Goal: Transaction & Acquisition: Purchase product/service

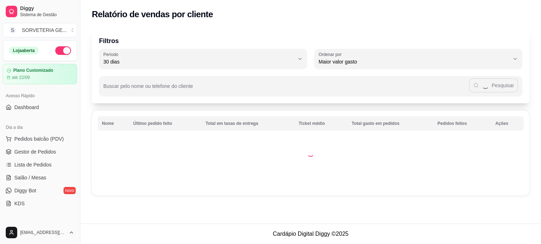
select select "30"
select select "HIGHEST_TOTAL_SPENT_WITH_ORDERS"
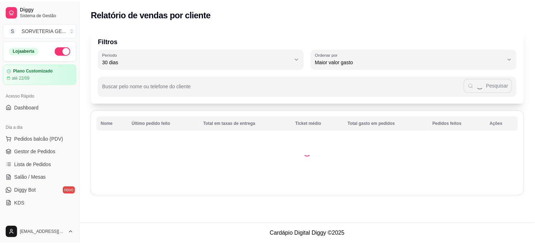
scroll to position [119, 0]
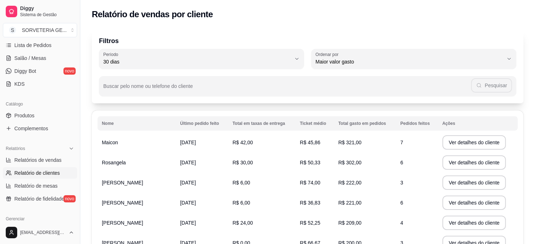
click at [44, 182] on span "Relatório de mesas" at bounding box center [35, 185] width 43 height 7
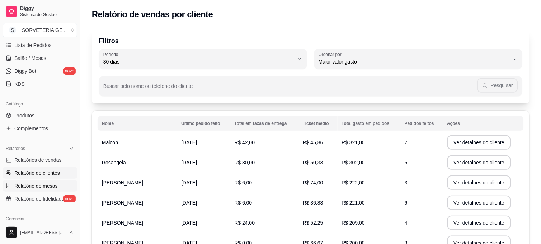
select select "TOTAL_OF_ORDERS"
select select "7"
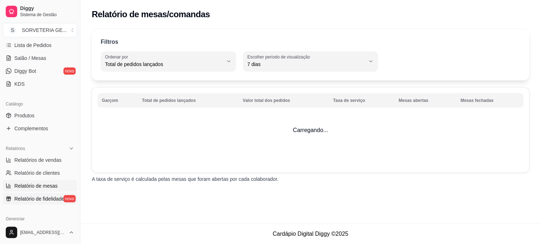
click at [41, 197] on span "Relatório de fidelidade" at bounding box center [39, 198] width 50 height 7
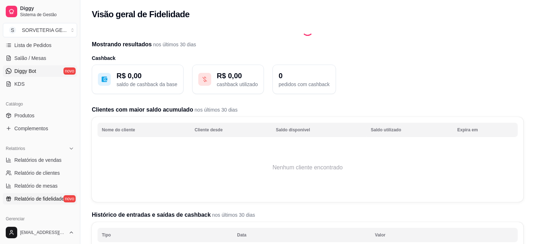
click at [43, 74] on link "Diggy Bot novo" at bounding box center [40, 70] width 74 height 11
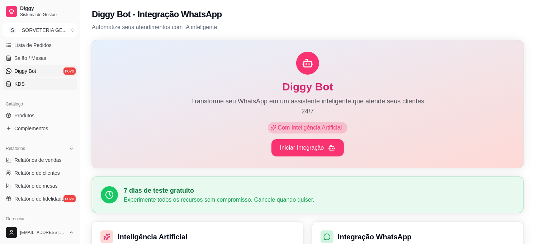
click at [36, 85] on link "KDS" at bounding box center [40, 83] width 74 height 11
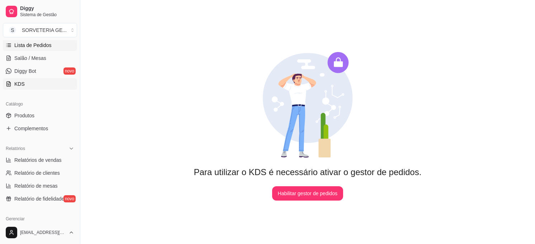
click at [46, 45] on span "Lista de Pedidos" at bounding box center [32, 45] width 37 height 7
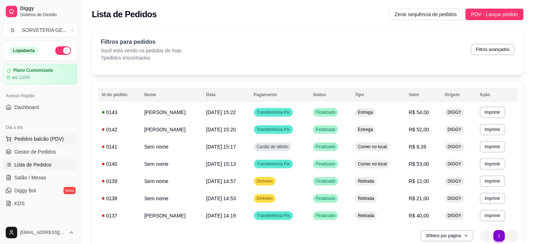
click at [36, 141] on span "Pedidos balcão (PDV)" at bounding box center [39, 138] width 50 height 7
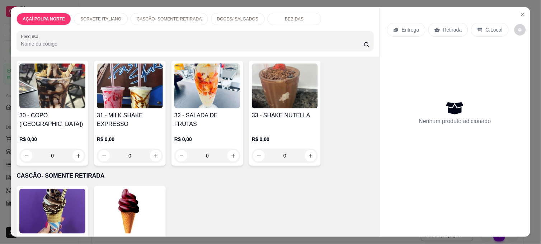
scroll to position [239, 0]
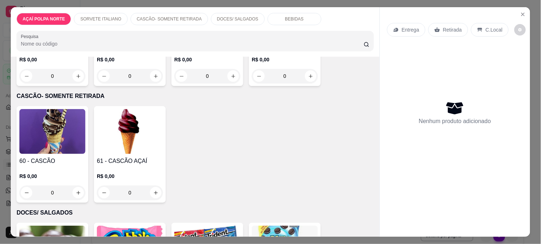
click at [57, 152] on div "60 - CASCÃO R$ 0,00 0" at bounding box center [53, 154] width 72 height 97
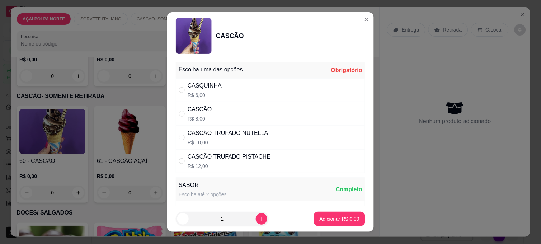
click at [234, 131] on div "CASCÃO TRUFADO NUTELLA" at bounding box center [228, 133] width 81 height 9
radio input "true"
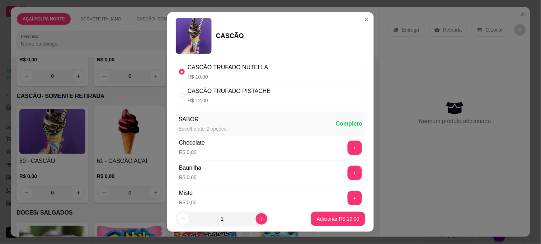
scroll to position [80, 0]
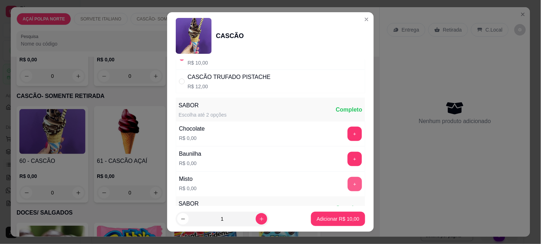
click at [348, 186] on button "+" at bounding box center [355, 184] width 14 height 14
click at [259, 221] on icon "increase-product-quantity" at bounding box center [261, 218] width 5 height 5
type input "2"
click at [325, 222] on p "Adicionar R$ 20,00" at bounding box center [339, 218] width 42 height 7
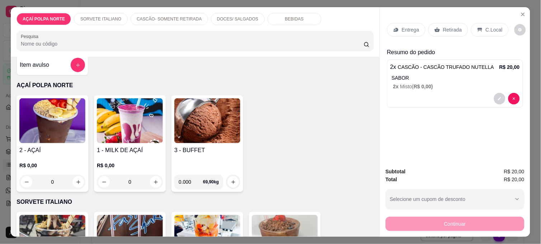
scroll to position [0, 0]
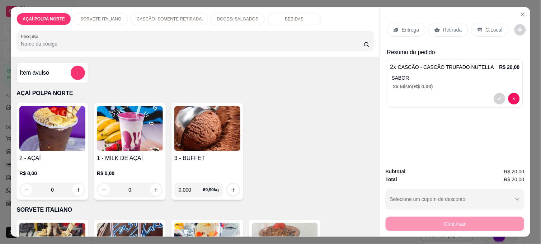
click at [51, 130] on img at bounding box center [52, 128] width 66 height 45
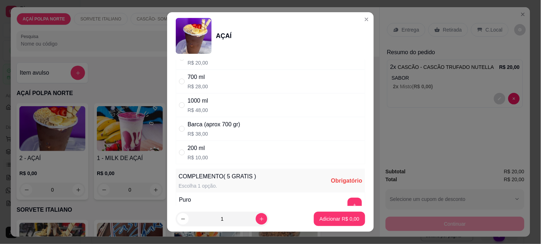
drag, startPoint x: 232, startPoint y: 158, endPoint x: 235, endPoint y: 155, distance: 3.8
click at [232, 157] on div "200 ml R$ 10,00" at bounding box center [270, 153] width 189 height 24
radio input "true"
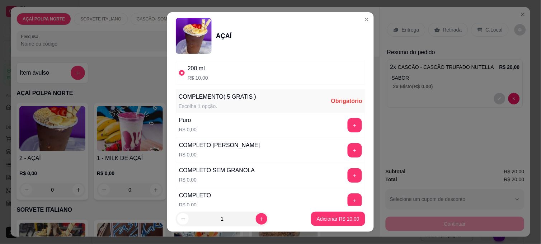
scroll to position [199, 0]
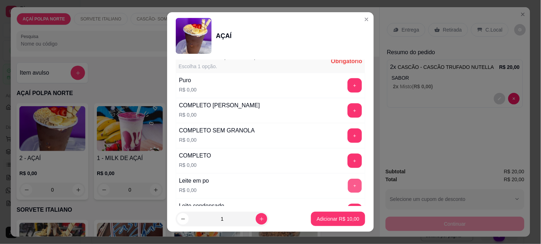
click at [348, 185] on button "+" at bounding box center [355, 186] width 14 height 14
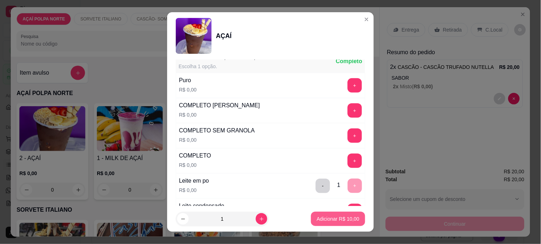
click at [337, 221] on p "Adicionar R$ 10,00" at bounding box center [338, 218] width 43 height 7
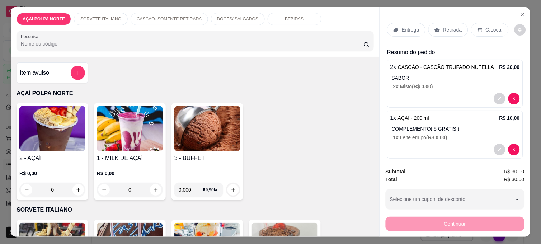
click at [60, 139] on img at bounding box center [52, 128] width 66 height 45
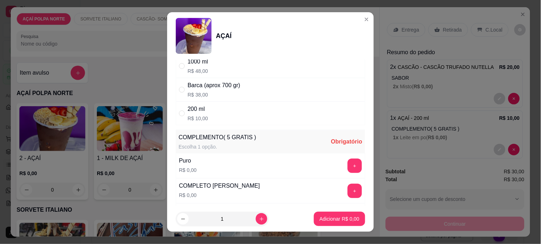
scroll to position [119, 0]
click at [245, 108] on div "200 ml R$ 10,00" at bounding box center [270, 113] width 189 height 24
radio input "true"
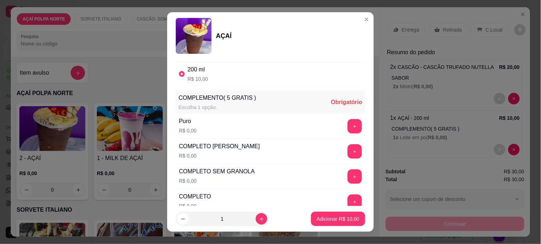
scroll to position [239, 0]
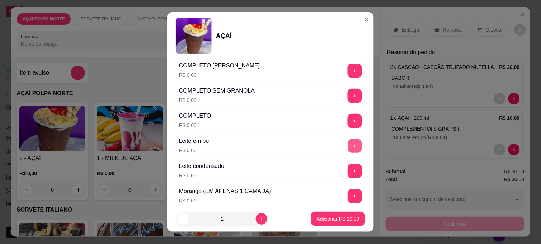
click at [348, 146] on button "+" at bounding box center [355, 146] width 14 height 14
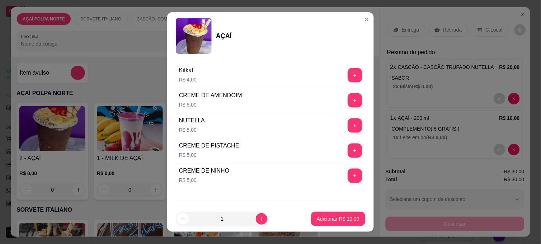
scroll to position [876, 0]
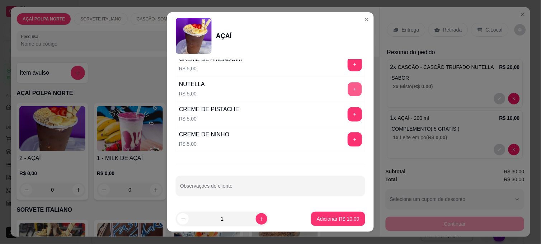
click at [348, 87] on button "+" at bounding box center [355, 90] width 14 height 14
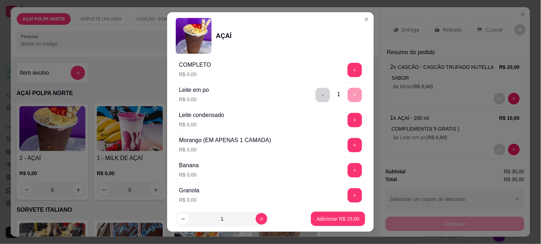
scroll to position [278, 0]
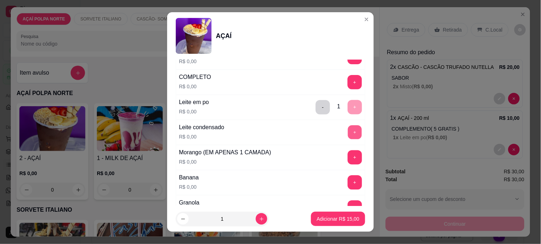
click at [348, 131] on button "+" at bounding box center [355, 133] width 14 height 14
click at [333, 216] on p "Adicionar R$ 15,00" at bounding box center [338, 218] width 43 height 7
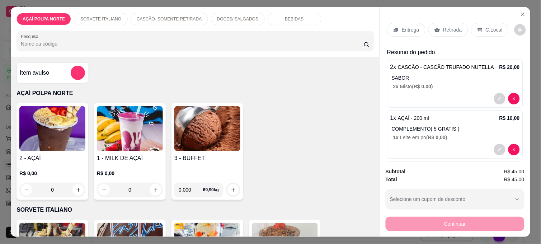
click at [451, 26] on p "Retirada" at bounding box center [452, 29] width 19 height 7
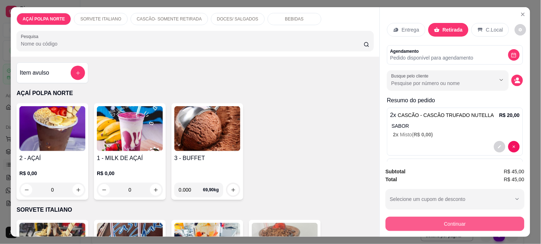
click at [469, 219] on button "Continuar" at bounding box center [455, 224] width 139 height 14
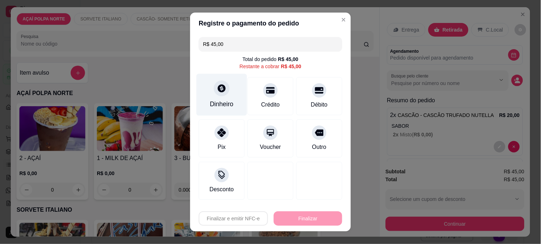
click at [229, 95] on div "Dinheiro" at bounding box center [222, 95] width 51 height 42
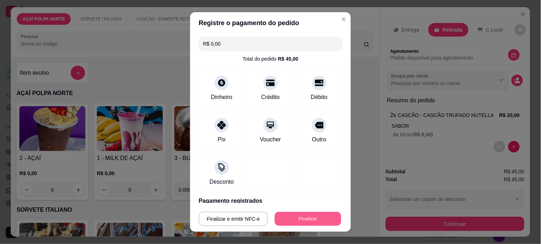
click at [311, 214] on button "Finalizar" at bounding box center [308, 219] width 66 height 14
type input "-R$ 45,00"
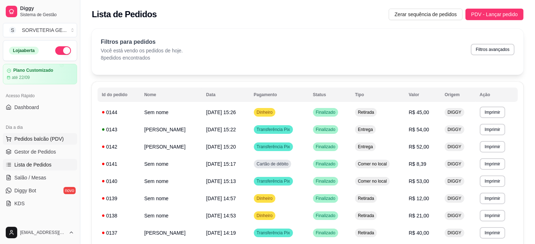
click at [49, 137] on span "Pedidos balcão (PDV)" at bounding box center [39, 138] width 50 height 7
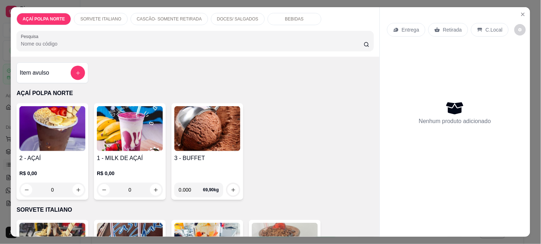
click at [62, 135] on img at bounding box center [52, 128] width 66 height 45
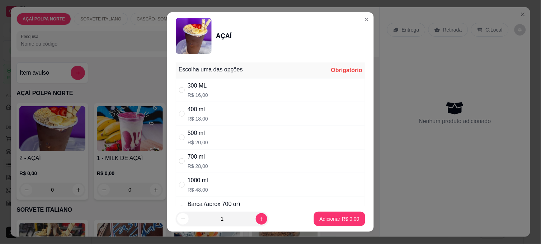
click at [212, 110] on div "400 ml R$ 18,00" at bounding box center [270, 114] width 189 height 24
radio input "true"
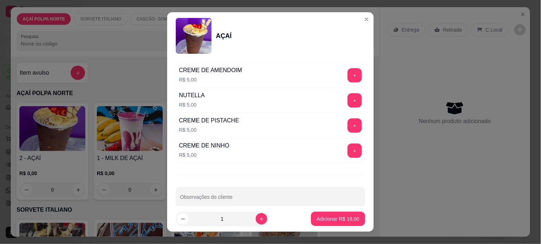
scroll to position [876, 0]
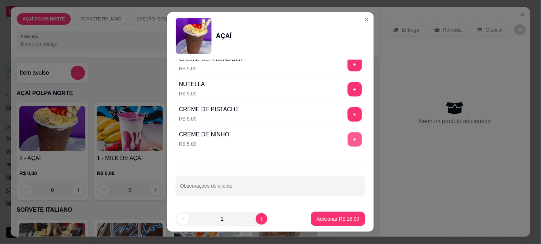
click at [348, 139] on button "+" at bounding box center [355, 139] width 14 height 14
click at [348, 92] on button "+" at bounding box center [355, 89] width 14 height 14
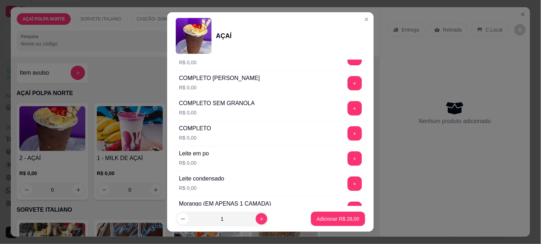
scroll to position [238, 0]
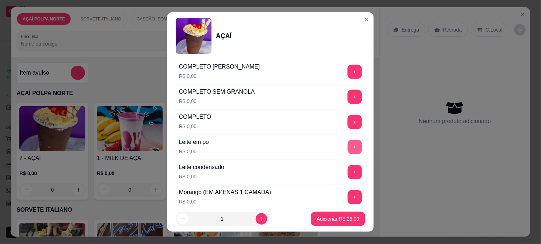
click at [348, 146] on button "+" at bounding box center [355, 147] width 14 height 14
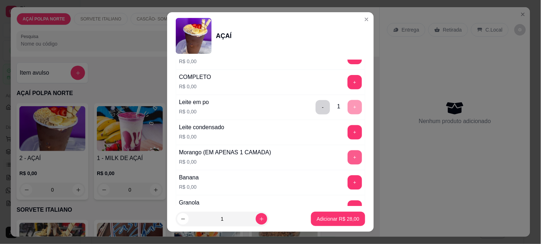
click at [348, 159] on button "+" at bounding box center [355, 157] width 14 height 14
click at [348, 203] on button "+" at bounding box center [355, 208] width 14 height 14
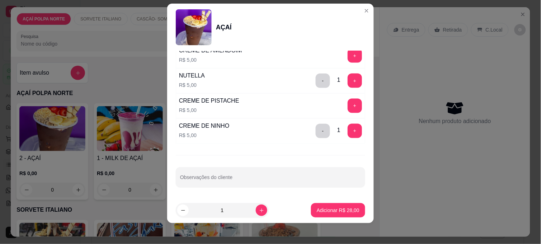
scroll to position [11, 0]
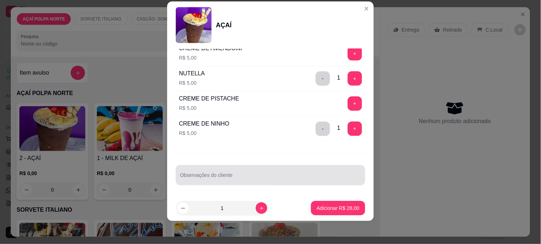
click at [242, 174] on div at bounding box center [270, 175] width 181 height 14
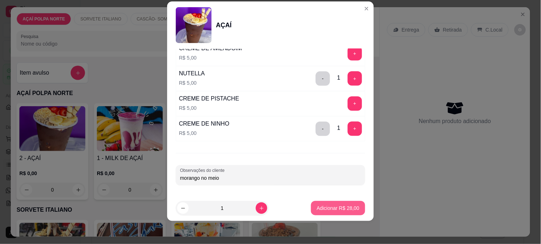
type input "morango no meio"
click at [342, 209] on p "Adicionar R$ 28,00" at bounding box center [338, 208] width 43 height 7
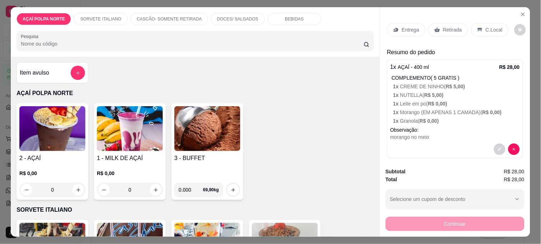
click at [486, 26] on p "C.Local" at bounding box center [494, 29] width 17 height 7
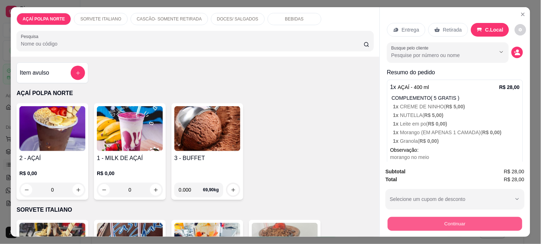
click at [483, 221] on button "Continuar" at bounding box center [455, 224] width 135 height 14
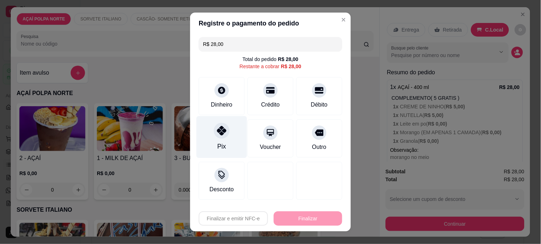
click at [214, 135] on div at bounding box center [222, 131] width 16 height 16
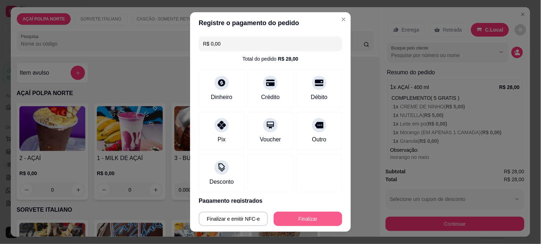
click at [285, 213] on button "Finalizar" at bounding box center [308, 219] width 69 height 14
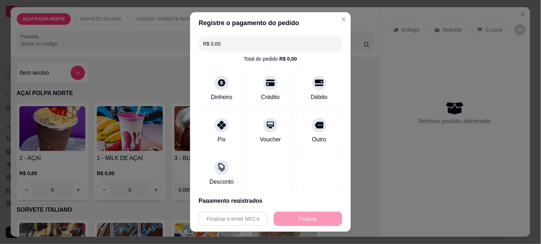
type input "-R$ 28,00"
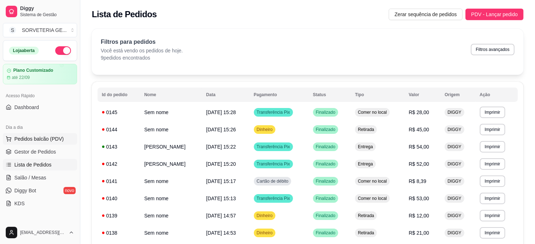
click at [42, 139] on span "Pedidos balcão (PDV)" at bounding box center [39, 138] width 50 height 7
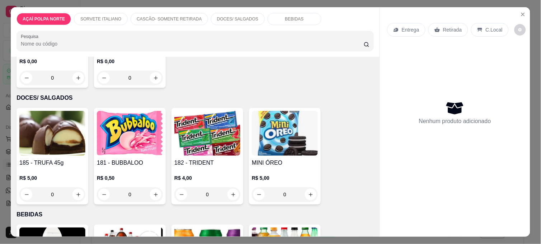
scroll to position [399, 0]
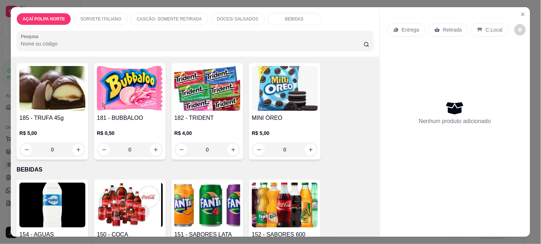
click at [66, 184] on img at bounding box center [52, 205] width 66 height 45
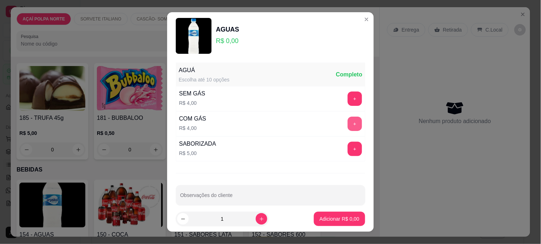
click at [348, 126] on button "+" at bounding box center [355, 124] width 14 height 14
click at [349, 217] on p "Adicionar R$ 4,00" at bounding box center [339, 218] width 39 height 7
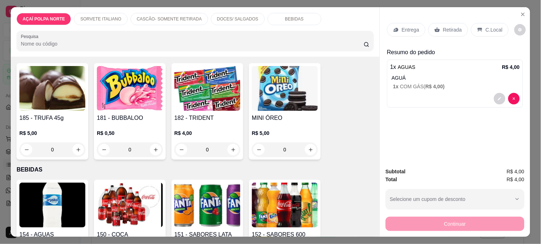
click at [479, 27] on icon at bounding box center [480, 30] width 6 height 6
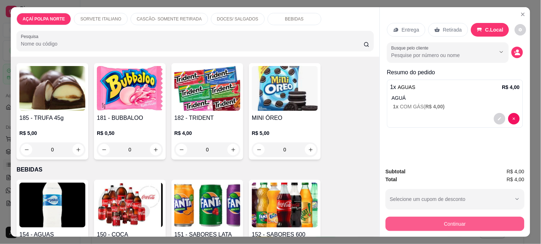
click at [497, 221] on button "Continuar" at bounding box center [455, 224] width 139 height 14
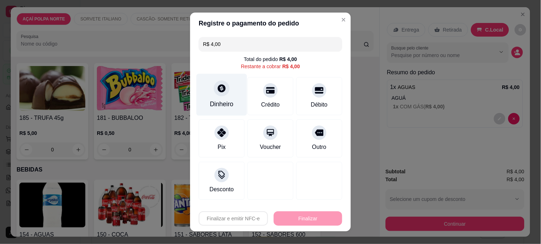
click at [214, 84] on div at bounding box center [222, 88] width 16 height 16
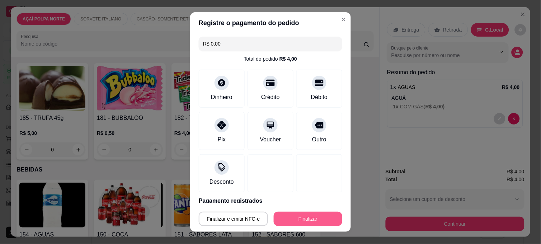
click at [310, 218] on button "Finalizar" at bounding box center [308, 219] width 69 height 14
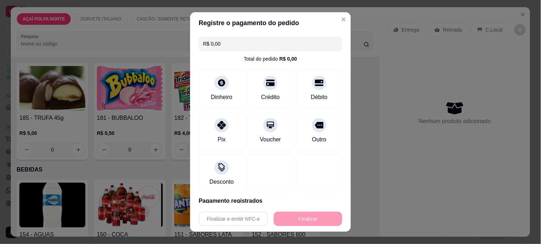
type input "-R$ 4,00"
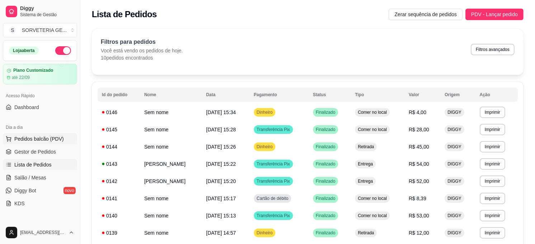
click at [41, 138] on span "Pedidos balcão (PDV)" at bounding box center [39, 138] width 50 height 7
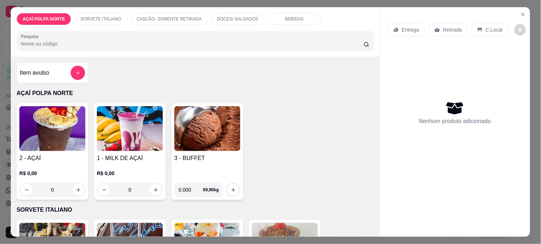
click at [57, 128] on img at bounding box center [52, 128] width 66 height 45
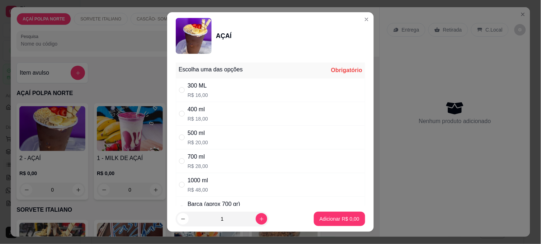
click at [231, 90] on div "300 ML R$ 16,00" at bounding box center [270, 90] width 189 height 24
radio input "true"
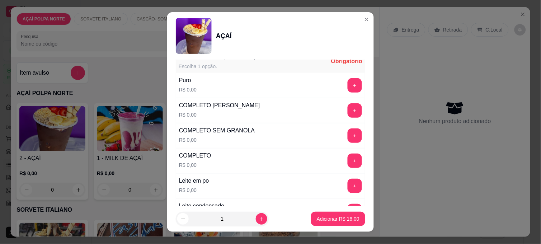
scroll to position [239, 0]
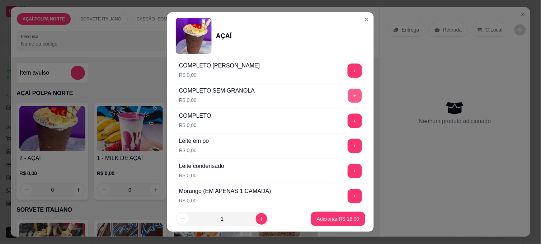
click at [348, 96] on button "+" at bounding box center [355, 96] width 14 height 14
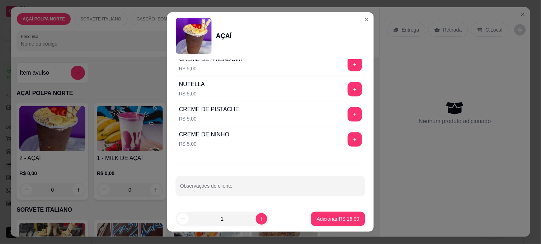
scroll to position [876, 0]
click at [348, 112] on button "+" at bounding box center [355, 114] width 14 height 14
click at [335, 216] on p "Adicionar R$ 21,00" at bounding box center [339, 218] width 42 height 7
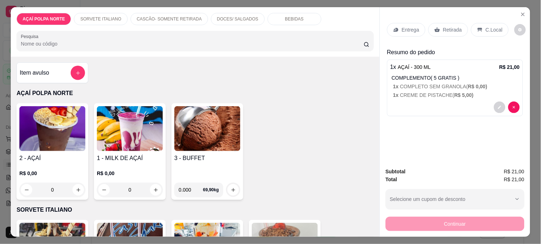
click at [486, 26] on p "C.Local" at bounding box center [494, 29] width 17 height 7
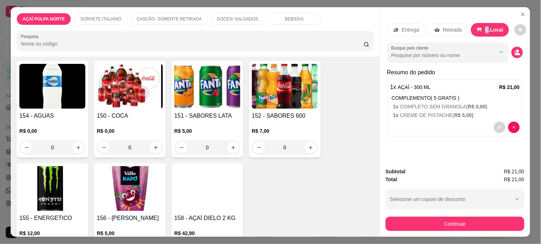
scroll to position [518, 0]
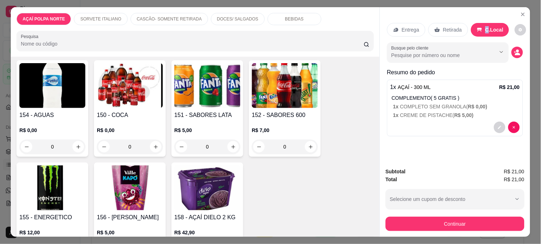
click at [67, 94] on img at bounding box center [52, 85] width 66 height 45
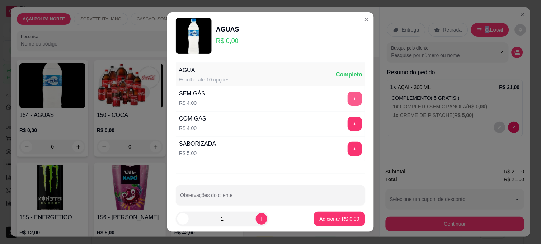
click at [348, 97] on button "+" at bounding box center [355, 98] width 14 height 14
click at [323, 218] on p "Adicionar R$ 4,00" at bounding box center [340, 218] width 40 height 7
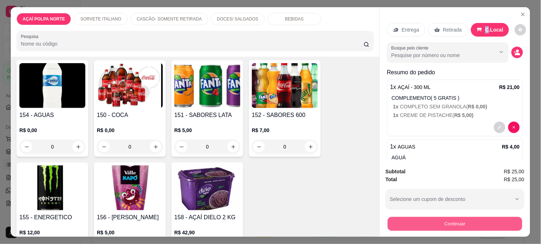
click at [429, 218] on button "Continuar" at bounding box center [455, 224] width 135 height 14
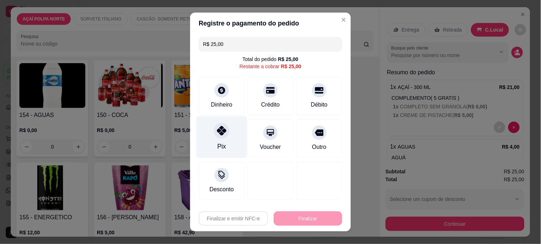
drag, startPoint x: 224, startPoint y: 133, endPoint x: 227, endPoint y: 137, distance: 4.4
click at [224, 133] on div at bounding box center [222, 131] width 16 height 16
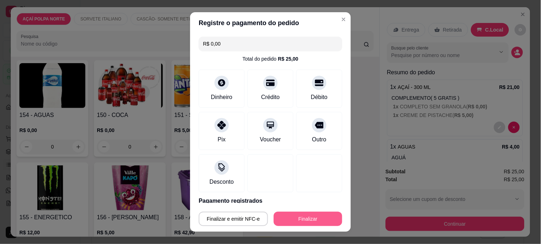
click at [288, 215] on button "Finalizar" at bounding box center [308, 219] width 69 height 14
type input "-R$ 25,00"
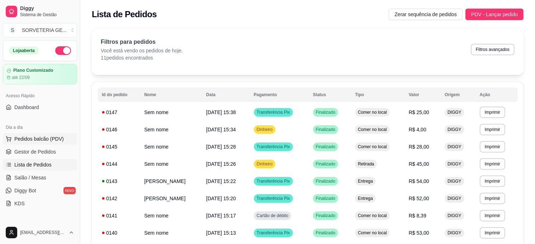
click at [33, 138] on span "Pedidos balcão (PDV)" at bounding box center [39, 138] width 50 height 7
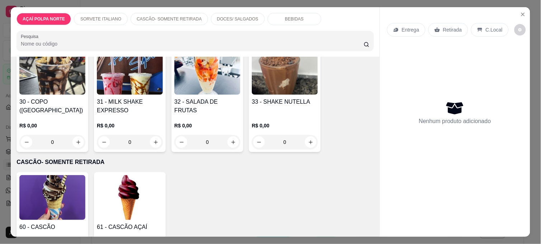
scroll to position [159, 0]
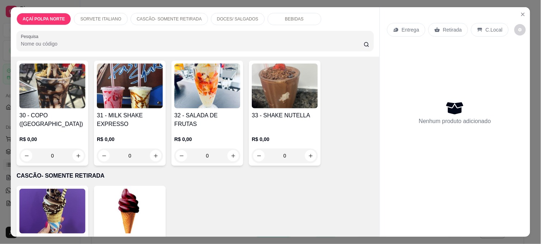
click at [120, 111] on h4 "31 - MILK SHAKE EXPRESSO" at bounding box center [130, 119] width 66 height 17
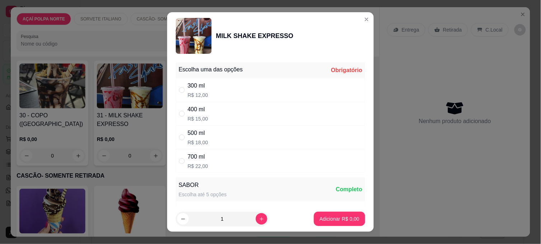
click at [242, 109] on div "400 ml R$ 15,00" at bounding box center [270, 114] width 189 height 24
radio input "true"
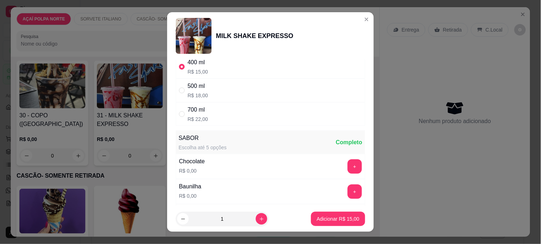
scroll to position [119, 0]
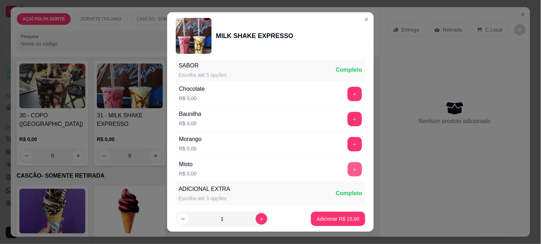
click at [348, 173] on button "+" at bounding box center [355, 169] width 14 height 14
click at [327, 215] on p "Adicionar R$ 15,00" at bounding box center [339, 218] width 42 height 7
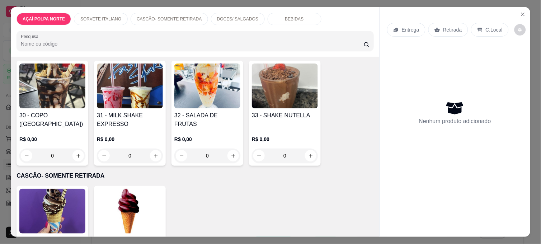
click at [291, 122] on div "33 - SHAKE NUTELLA" at bounding box center [285, 119] width 66 height 17
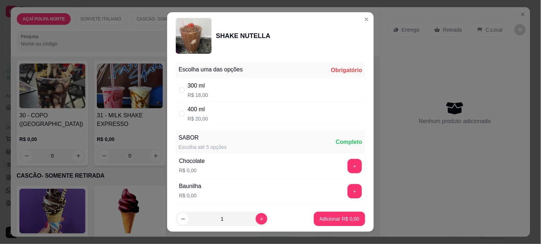
click at [333, 85] on div "300 ml R$ 18,00" at bounding box center [270, 90] width 189 height 24
radio input "true"
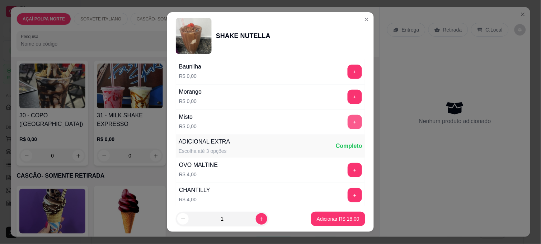
click at [348, 118] on button "+" at bounding box center [355, 122] width 14 height 14
click at [331, 220] on p "Adicionar R$ 18,00" at bounding box center [339, 218] width 42 height 7
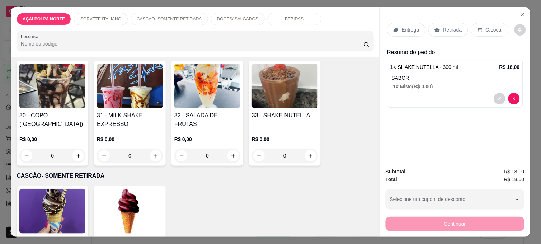
click at [454, 29] on p "Retirada" at bounding box center [452, 29] width 19 height 7
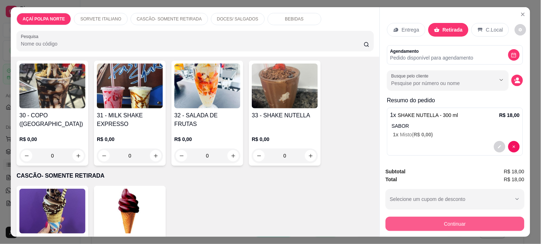
click at [475, 218] on button "Continuar" at bounding box center [455, 224] width 139 height 14
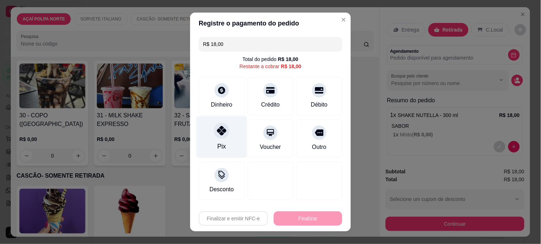
click at [221, 133] on icon at bounding box center [221, 130] width 9 height 9
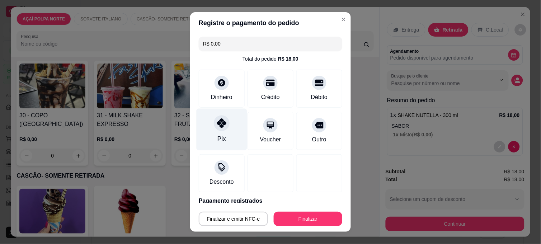
click at [225, 125] on div at bounding box center [222, 123] width 16 height 16
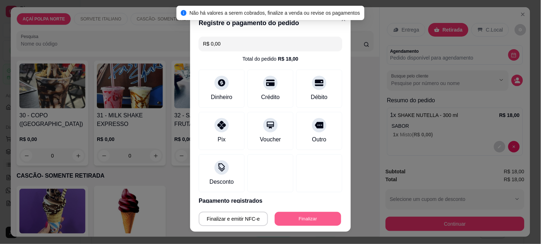
click at [300, 221] on button "Finalizar" at bounding box center [308, 219] width 66 height 14
type input "-R$ 18,00"
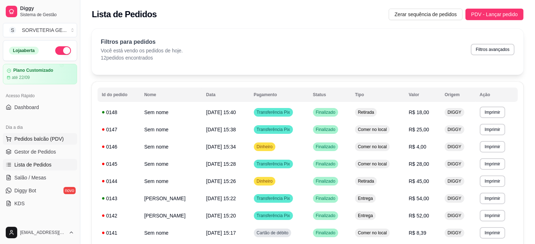
click at [45, 142] on span "Pedidos balcão (PDV)" at bounding box center [39, 138] width 50 height 7
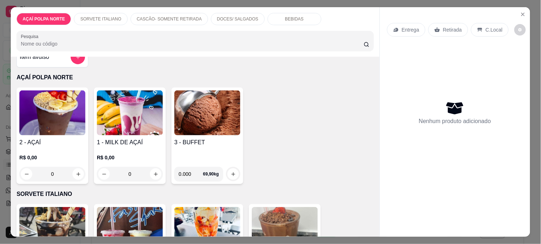
scroll to position [40, 0]
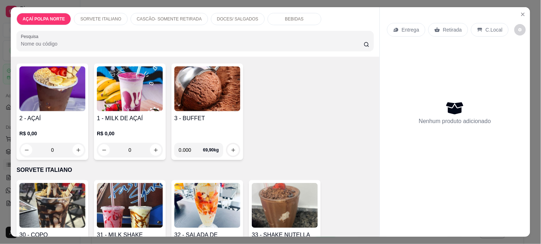
click at [147, 194] on img at bounding box center [130, 205] width 66 height 45
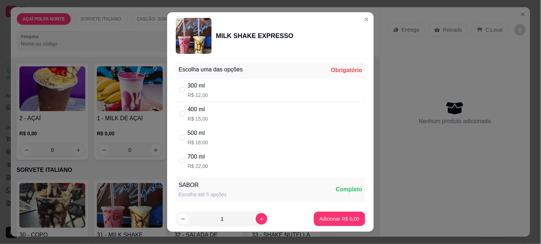
click at [226, 133] on div "500 ml R$ 18,00" at bounding box center [270, 138] width 189 height 24
radio input "true"
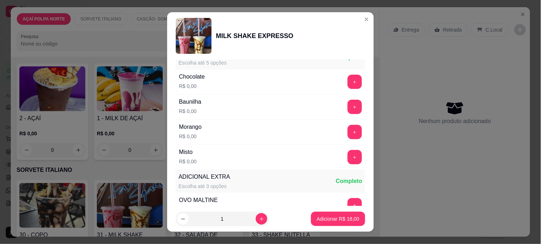
scroll to position [119, 0]
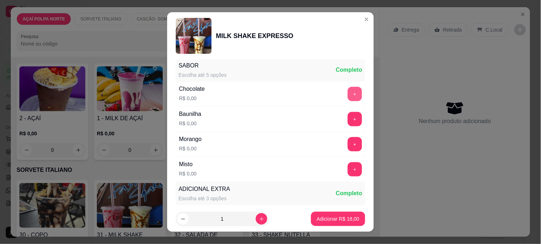
click at [348, 93] on button "+" at bounding box center [355, 94] width 14 height 14
click at [335, 217] on p "Adicionar R$ 18,00" at bounding box center [338, 218] width 43 height 7
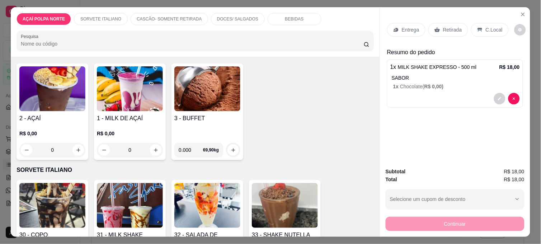
click at [486, 27] on p "C.Local" at bounding box center [494, 29] width 17 height 7
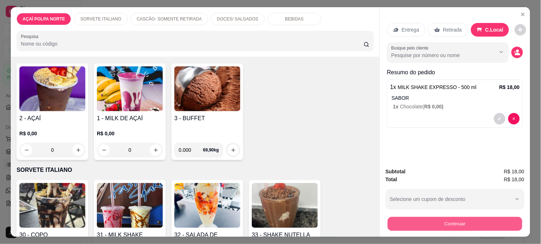
click at [489, 222] on button "Continuar" at bounding box center [455, 224] width 135 height 14
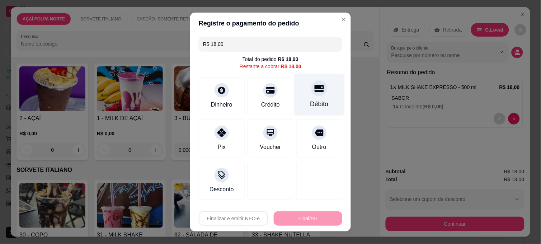
click at [325, 99] on div "Débito" at bounding box center [319, 95] width 51 height 42
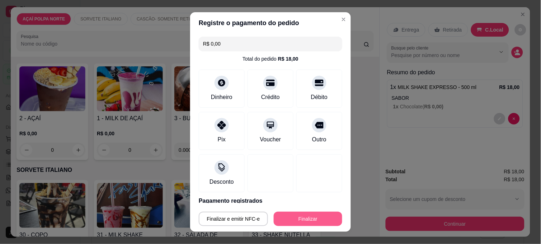
click at [291, 214] on button "Finalizar" at bounding box center [308, 219] width 69 height 14
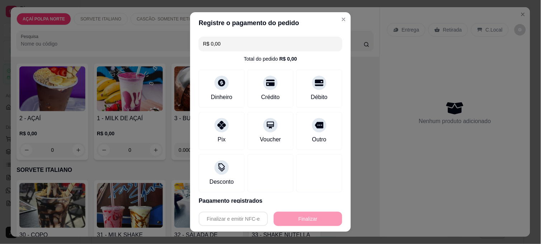
type input "-R$ 18,00"
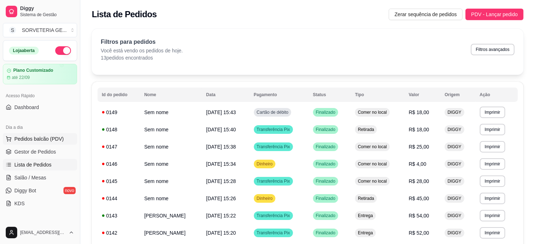
click at [51, 140] on span "Pedidos balcão (PDV)" at bounding box center [39, 138] width 50 height 7
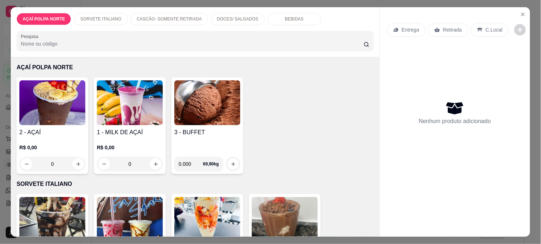
scroll to position [40, 0]
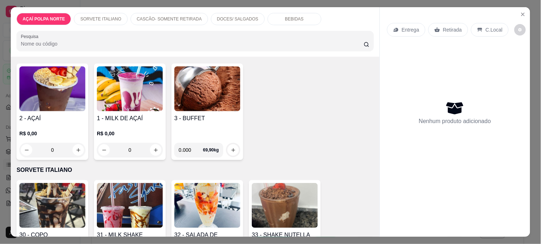
click at [48, 212] on img at bounding box center [52, 205] width 66 height 45
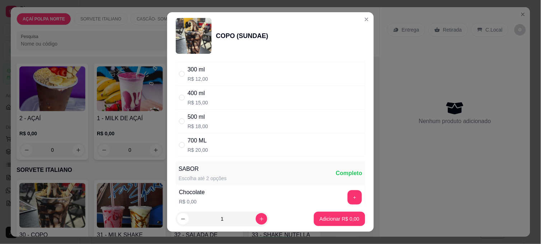
scroll to position [0, 0]
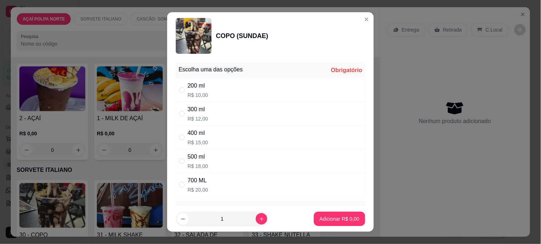
click at [214, 86] on div "200 ml R$ 10,00" at bounding box center [270, 90] width 189 height 24
radio input "true"
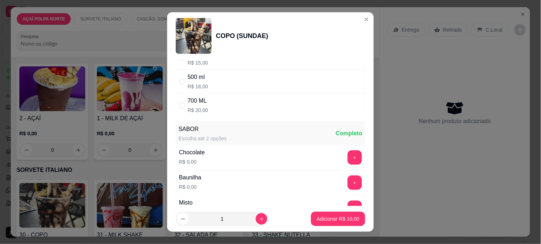
scroll to position [119, 0]
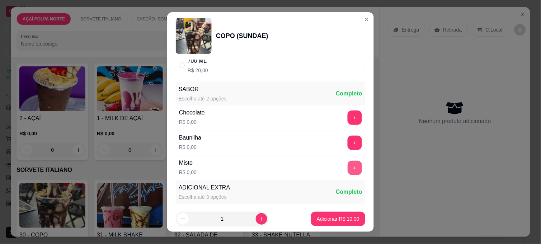
click at [348, 169] on button "+" at bounding box center [355, 168] width 14 height 14
click at [259, 218] on icon "increase-product-quantity" at bounding box center [261, 218] width 5 height 5
click at [181, 219] on icon "decrease-product-quantity" at bounding box center [182, 218] width 5 height 5
type input "1"
click at [322, 214] on button "Adicionar R$ 10,00" at bounding box center [338, 219] width 53 height 14
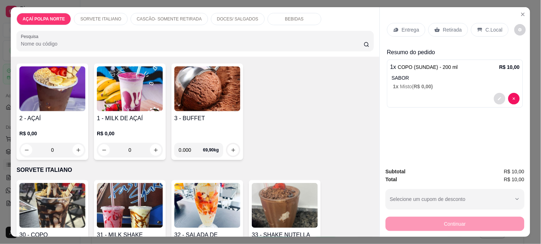
click at [498, 97] on icon "decrease-product-quantity" at bounding box center [499, 98] width 3 height 3
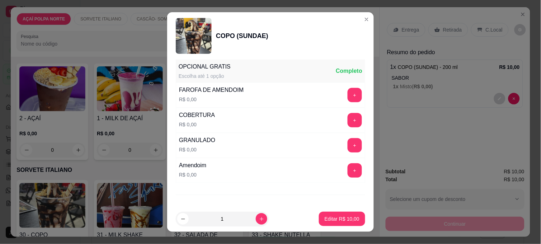
scroll to position [236, 0]
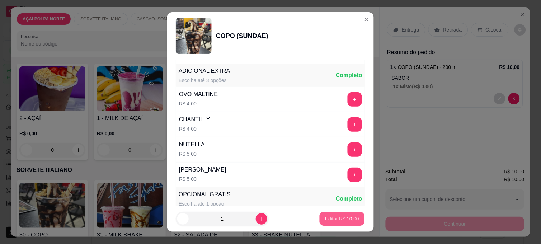
click at [325, 218] on p "Editar R$ 10,00" at bounding box center [342, 218] width 34 height 7
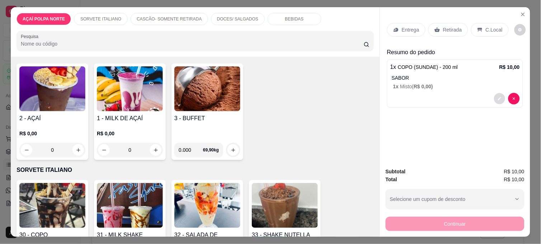
click at [499, 96] on button "decrease-product-quantity" at bounding box center [499, 98] width 11 height 11
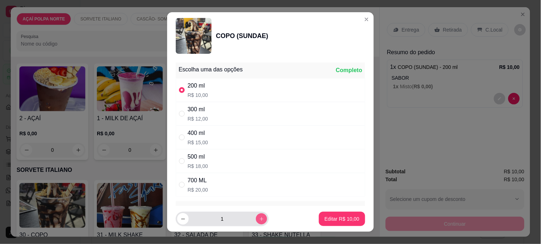
click at [259, 216] on icon "increase-product-quantity" at bounding box center [261, 218] width 5 height 5
type input "2"
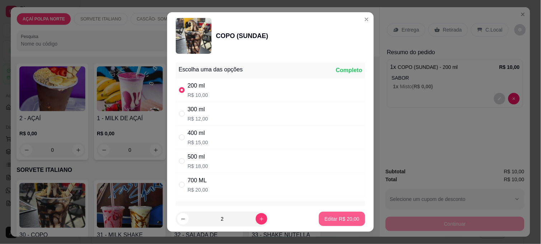
click at [333, 218] on p "Editar R$ 20,00" at bounding box center [342, 218] width 35 height 7
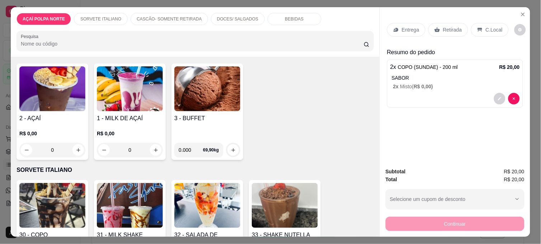
click at [484, 30] on div "C.Local" at bounding box center [490, 30] width 38 height 14
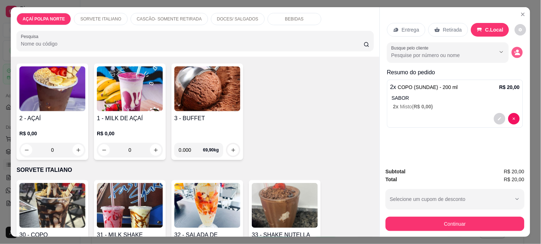
click at [514, 50] on icon "decrease-product-quantity" at bounding box center [517, 53] width 6 height 6
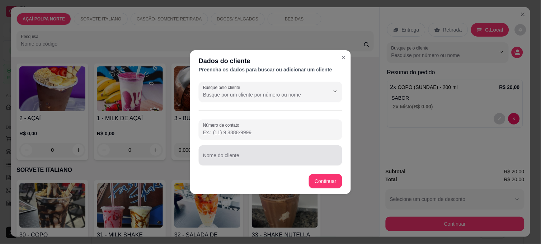
click at [236, 155] on input "Nome do cliente" at bounding box center [270, 158] width 135 height 7
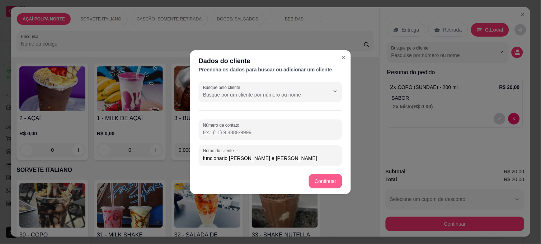
type input "funcionario [PERSON_NAME] e [PERSON_NAME]"
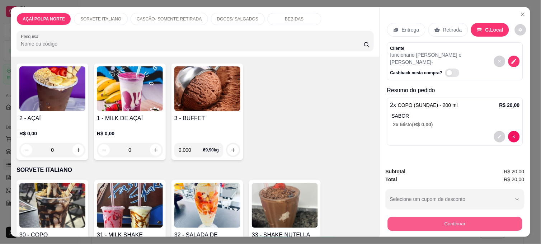
click at [470, 221] on button "Continuar" at bounding box center [455, 224] width 135 height 14
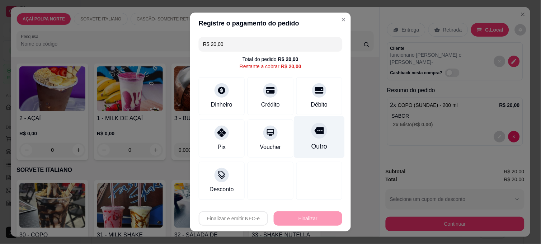
click at [318, 135] on div at bounding box center [319, 131] width 16 height 16
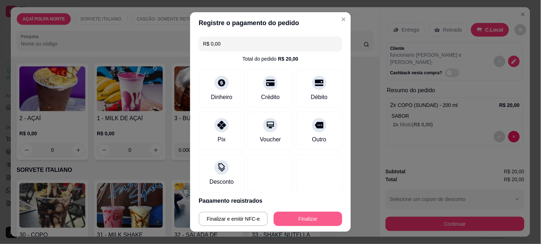
click at [322, 217] on button "Finalizar" at bounding box center [308, 219] width 69 height 14
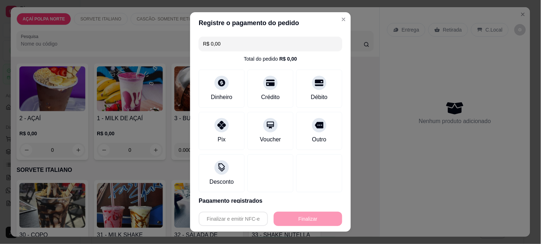
type input "-R$ 20,00"
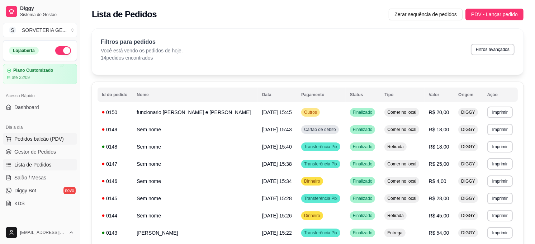
click at [39, 135] on span "Pedidos balcão (PDV)" at bounding box center [39, 138] width 50 height 7
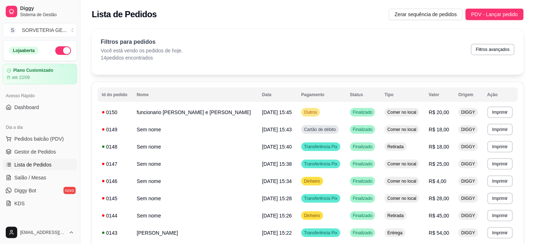
click at [45, 142] on img at bounding box center [52, 128] width 66 height 45
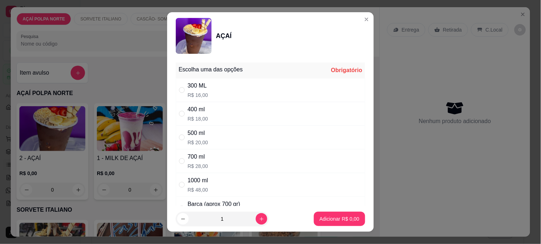
click at [191, 89] on div "300 ML" at bounding box center [198, 85] width 20 height 9
radio input "true"
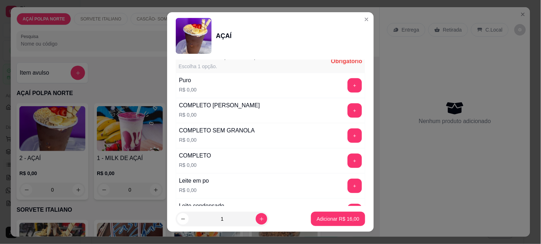
scroll to position [239, 0]
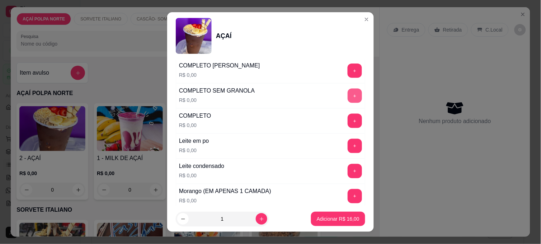
click at [348, 98] on button "+" at bounding box center [355, 96] width 14 height 14
click at [340, 217] on p "Adicionar R$ 16,00" at bounding box center [338, 218] width 43 height 7
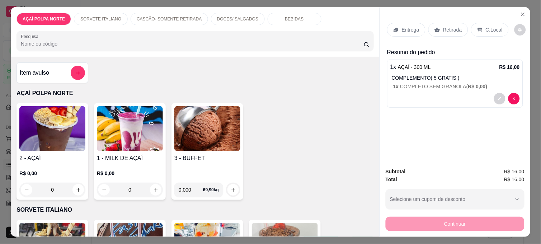
click at [477, 29] on icon at bounding box center [480, 30] width 6 height 6
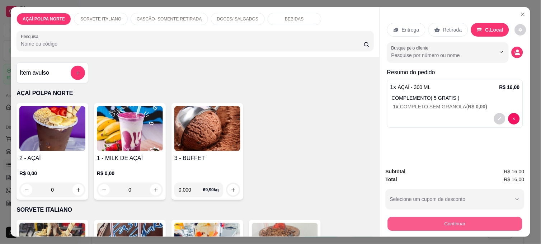
click at [497, 217] on button "Continuar" at bounding box center [455, 224] width 135 height 14
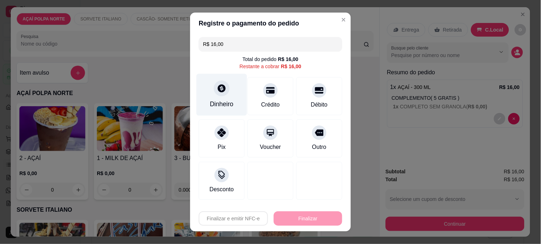
click at [220, 107] on div "Dinheiro" at bounding box center [222, 103] width 24 height 9
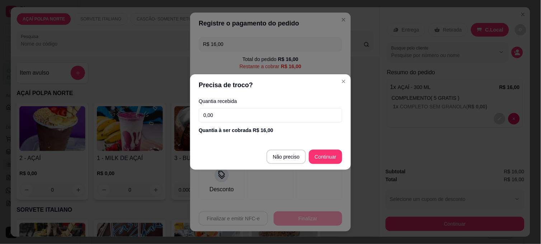
click at [228, 112] on input "0,00" at bounding box center [271, 115] width 144 height 14
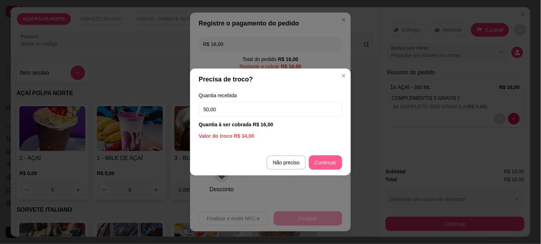
type input "50,00"
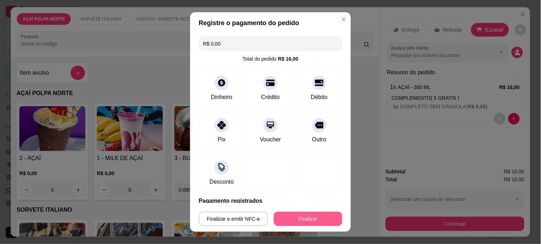
click at [319, 213] on button "Finalizar" at bounding box center [308, 219] width 69 height 14
type input "-R$ 16,00"
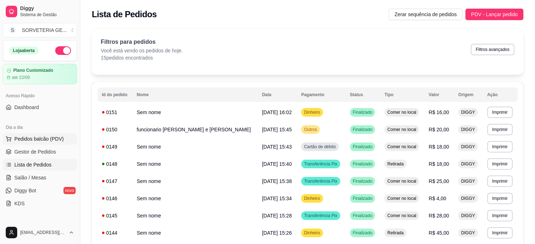
click at [15, 141] on span "Pedidos balcão (PDV)" at bounding box center [39, 138] width 50 height 7
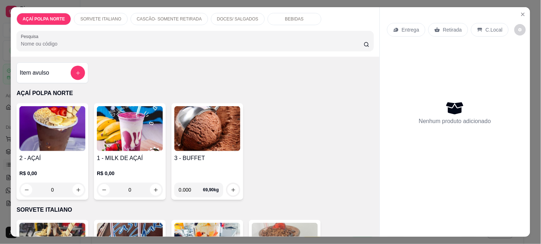
click at [33, 170] on p "R$ 0,00" at bounding box center [52, 173] width 66 height 7
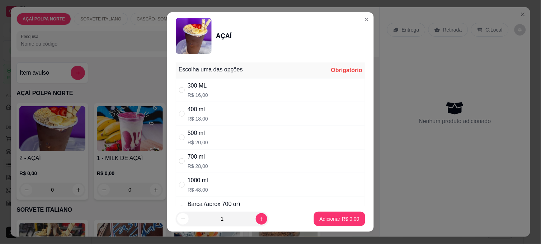
click at [208, 132] on div "500 ml R$ 20,00" at bounding box center [270, 138] width 189 height 24
radio input "true"
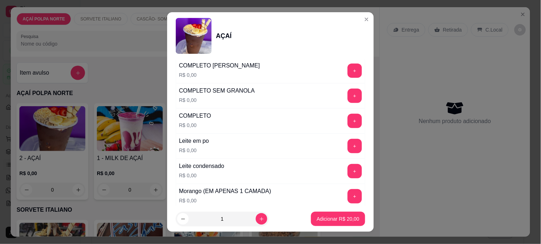
scroll to position [279, 0]
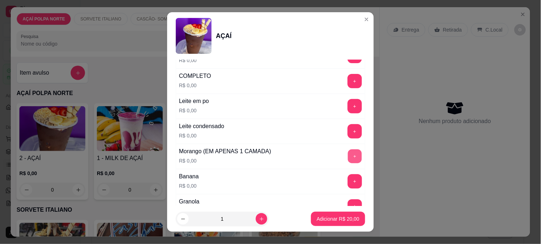
click at [348, 156] on button "+" at bounding box center [355, 157] width 14 height 14
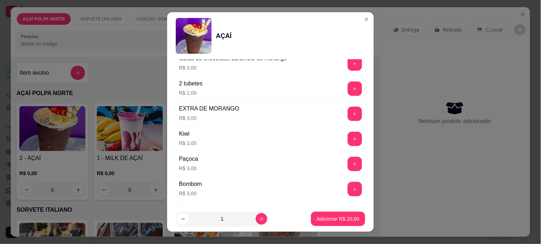
scroll to position [876, 0]
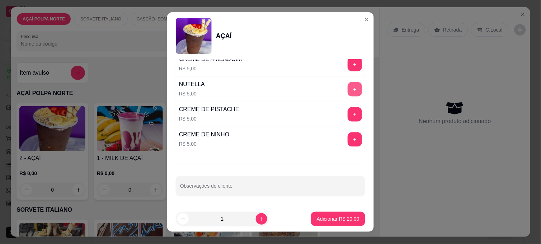
click at [348, 90] on button "+" at bounding box center [355, 89] width 14 height 14
click at [351, 220] on button "Adicionar R$ 25,00" at bounding box center [338, 219] width 54 height 14
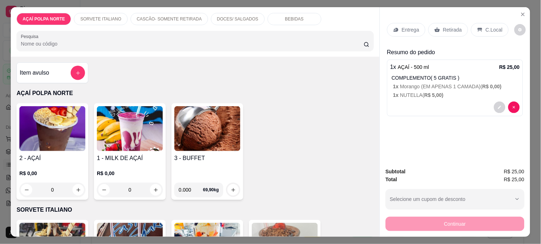
click at [442, 31] on div "Retirada" at bounding box center [448, 30] width 40 height 14
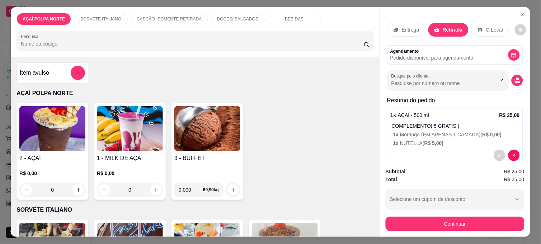
scroll to position [13, 0]
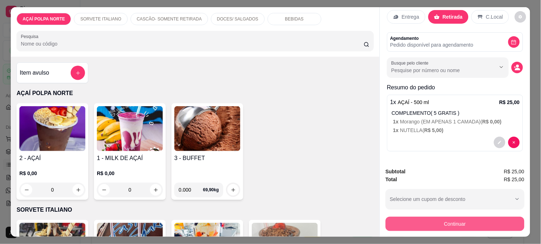
click at [466, 218] on button "Continuar" at bounding box center [455, 224] width 139 height 14
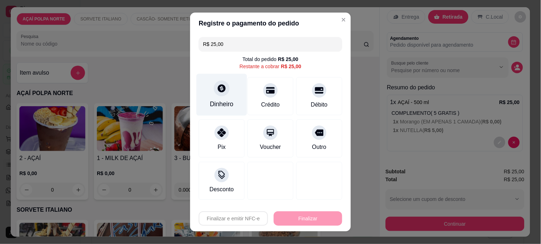
click at [234, 88] on div "Dinheiro" at bounding box center [222, 95] width 51 height 42
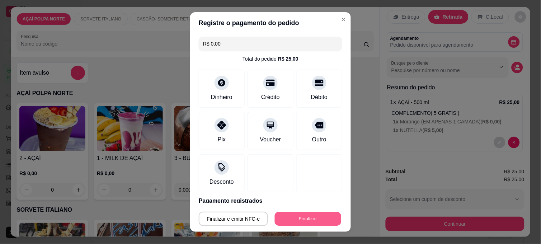
click at [318, 213] on button "Finalizar" at bounding box center [308, 219] width 66 height 14
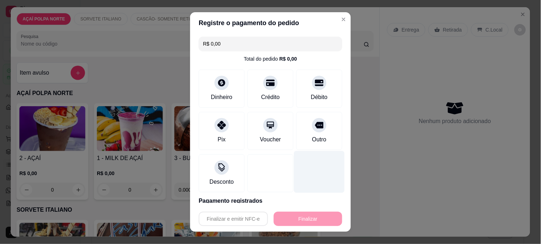
type input "-R$ 25,00"
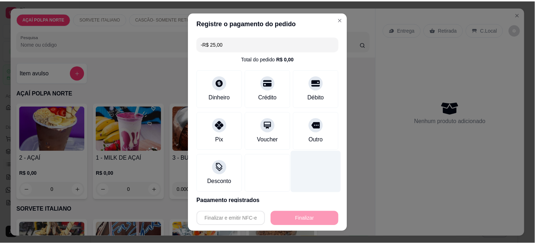
scroll to position [0, 0]
